Goal: Check status

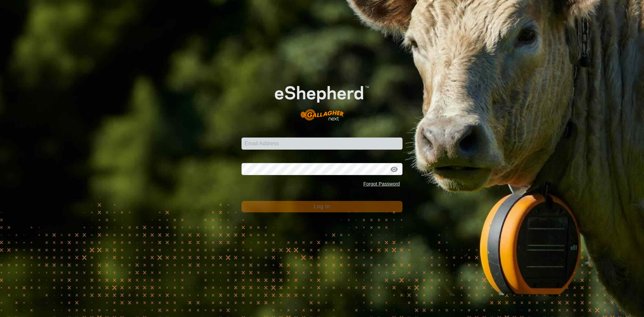
click at [321, 145] on input "Email Address" at bounding box center [321, 143] width 161 height 12
type input "[EMAIL_ADDRESS][DOMAIN_NAME]"
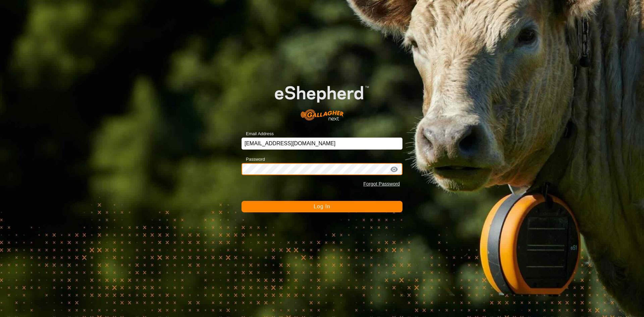
click at [241, 201] on button "Log In" at bounding box center [321, 206] width 161 height 11
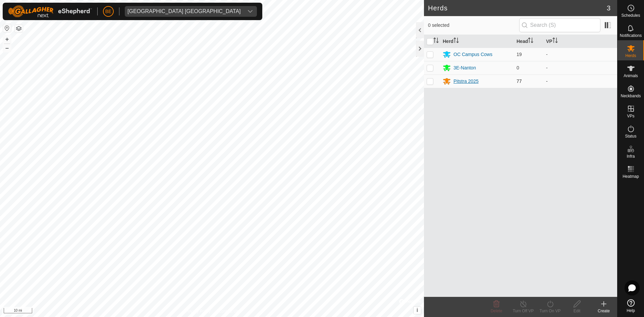
click at [463, 80] on div "Pitstra 2025" at bounding box center [465, 81] width 25 height 7
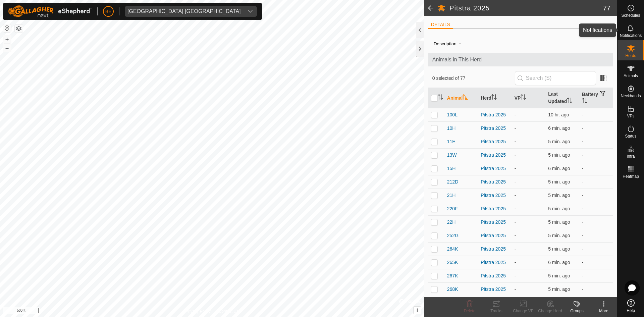
click at [631, 35] on span "Notifications" at bounding box center [631, 36] width 22 height 4
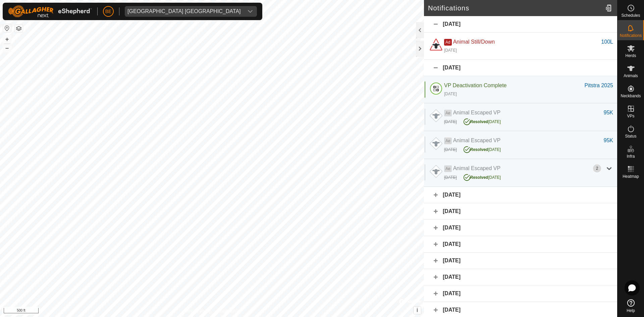
click at [437, 24] on div "[DATE]" at bounding box center [520, 24] width 193 height 16
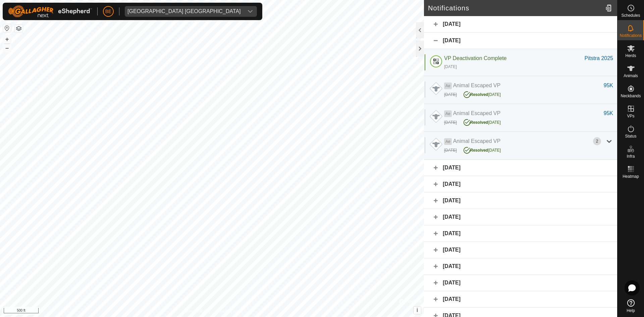
click at [435, 41] on div "[DATE]" at bounding box center [520, 41] width 193 height 16
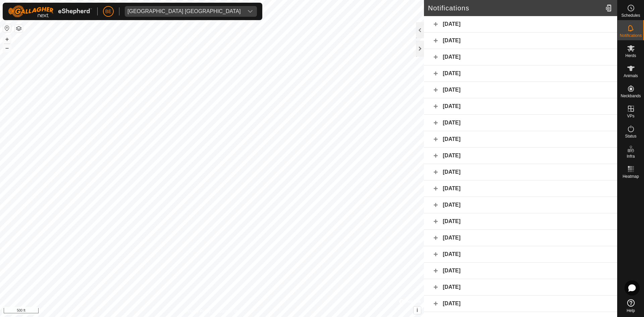
click at [436, 26] on div "[DATE]" at bounding box center [520, 24] width 193 height 16
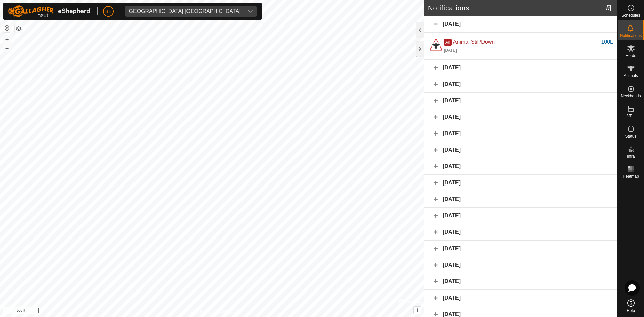
click at [436, 26] on div "[DATE]" at bounding box center [520, 24] width 193 height 16
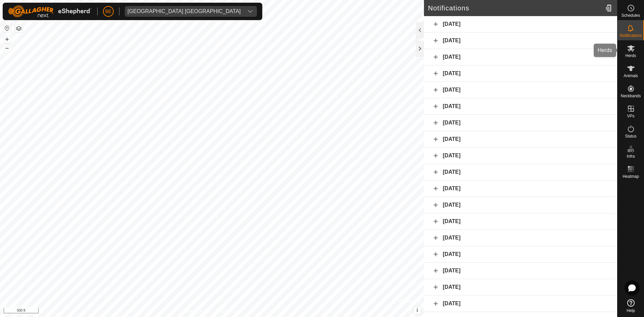
click at [624, 50] on div "Herds" at bounding box center [630, 50] width 26 height 20
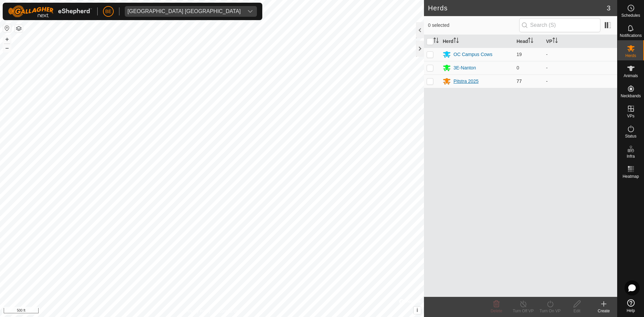
click at [464, 80] on div "Pitstra 2025" at bounding box center [465, 81] width 25 height 7
